Goal: Information Seeking & Learning: Learn about a topic

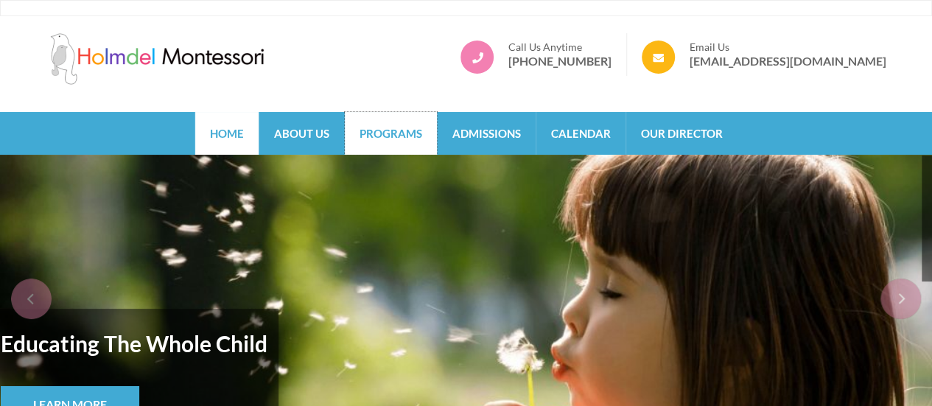
click at [392, 138] on link "Programs" at bounding box center [391, 133] width 92 height 43
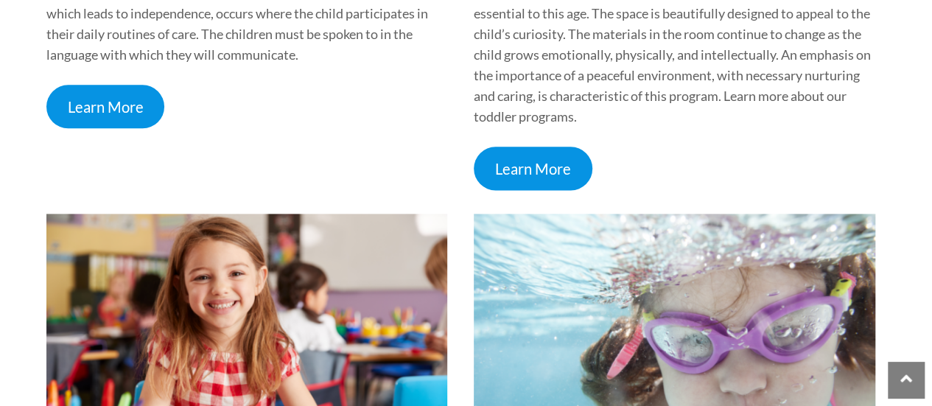
scroll to position [861, 0]
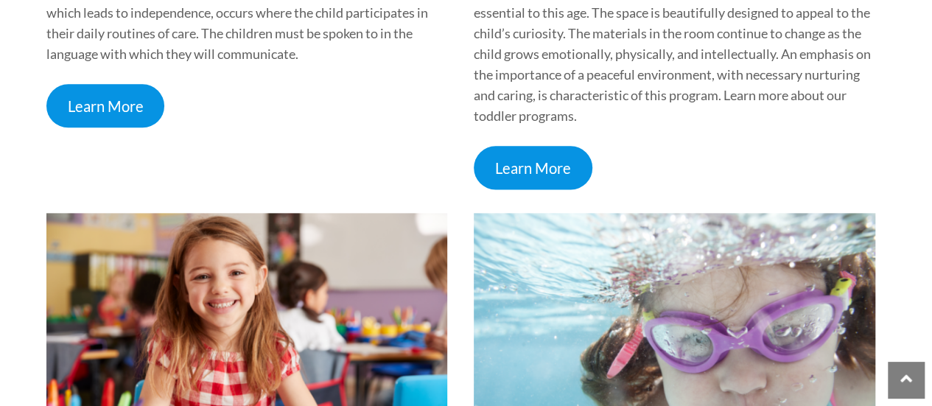
click at [535, 167] on link "Learn More" at bounding box center [533, 167] width 119 height 43
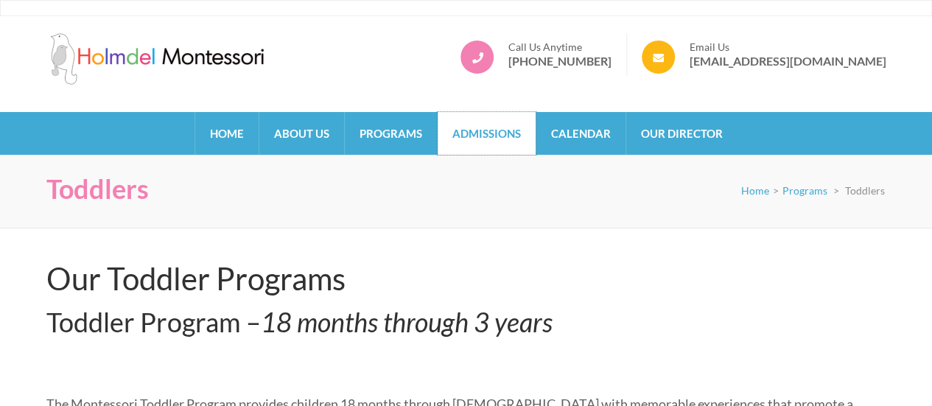
click at [514, 129] on link "Admissions" at bounding box center [487, 133] width 98 height 43
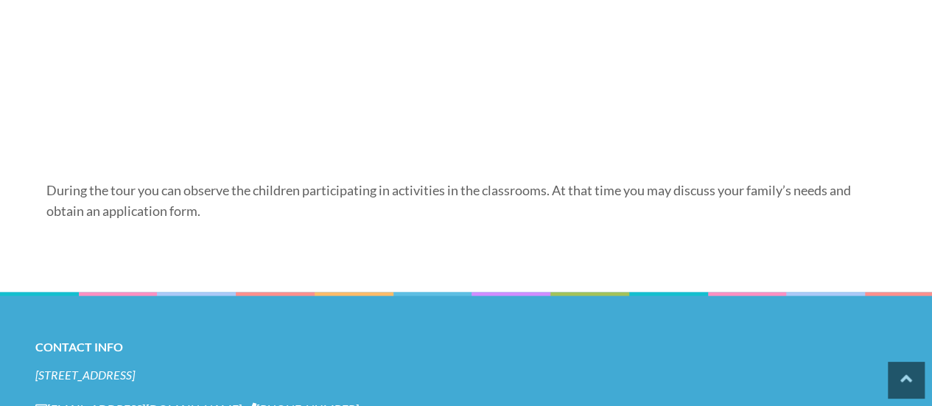
scroll to position [1345, 0]
